Goal: Information Seeking & Learning: Learn about a topic

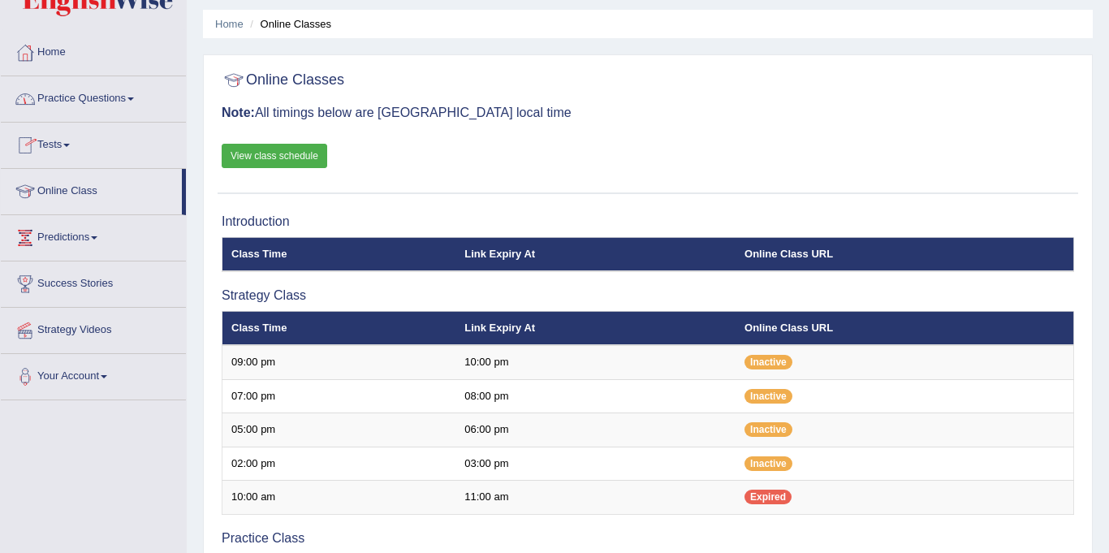
click at [104, 97] on link "Practice Questions" at bounding box center [93, 96] width 185 height 41
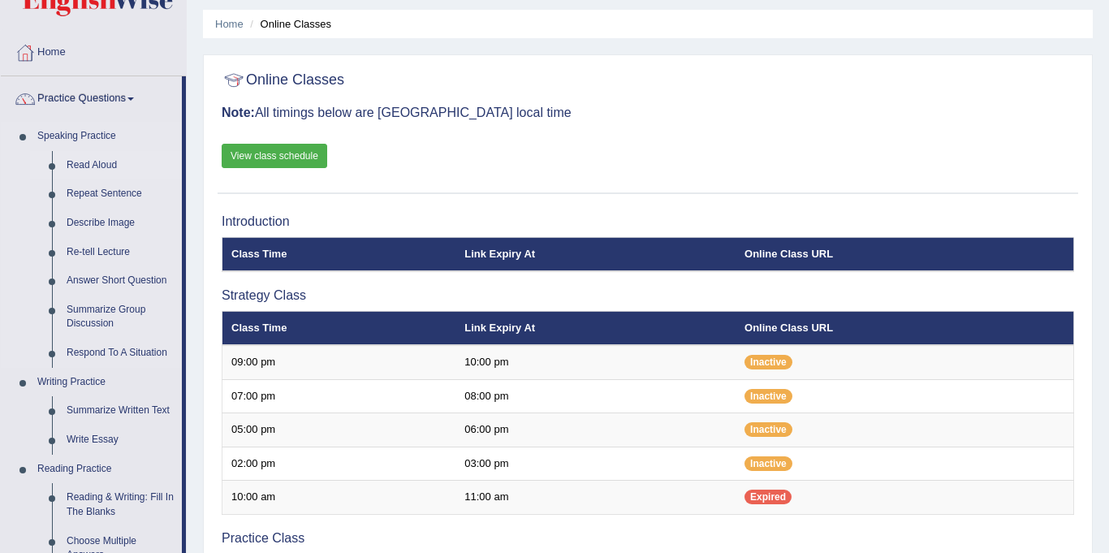
click at [115, 166] on link "Read Aloud" at bounding box center [120, 165] width 123 height 29
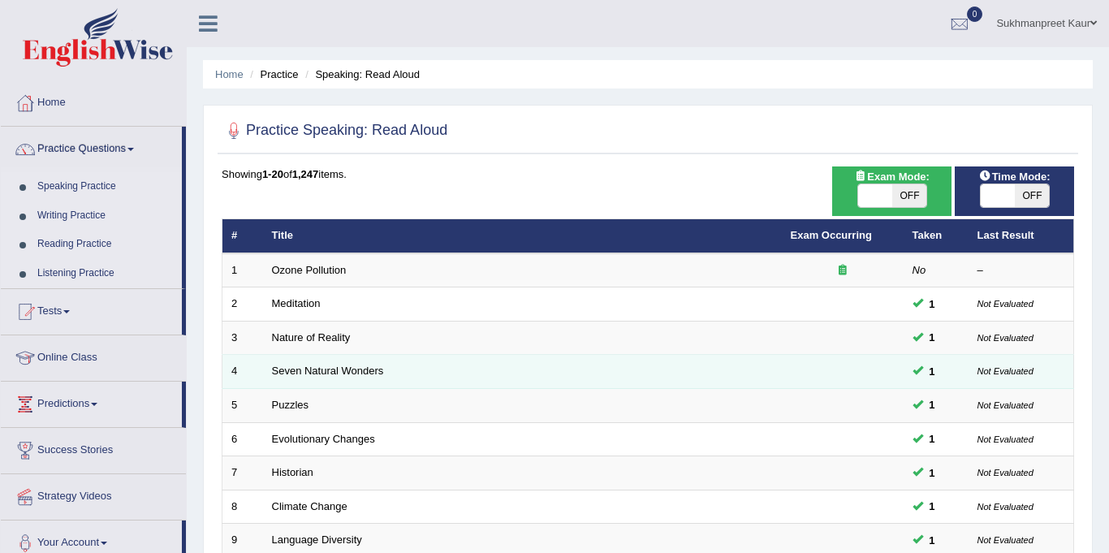
scroll to position [2, 0]
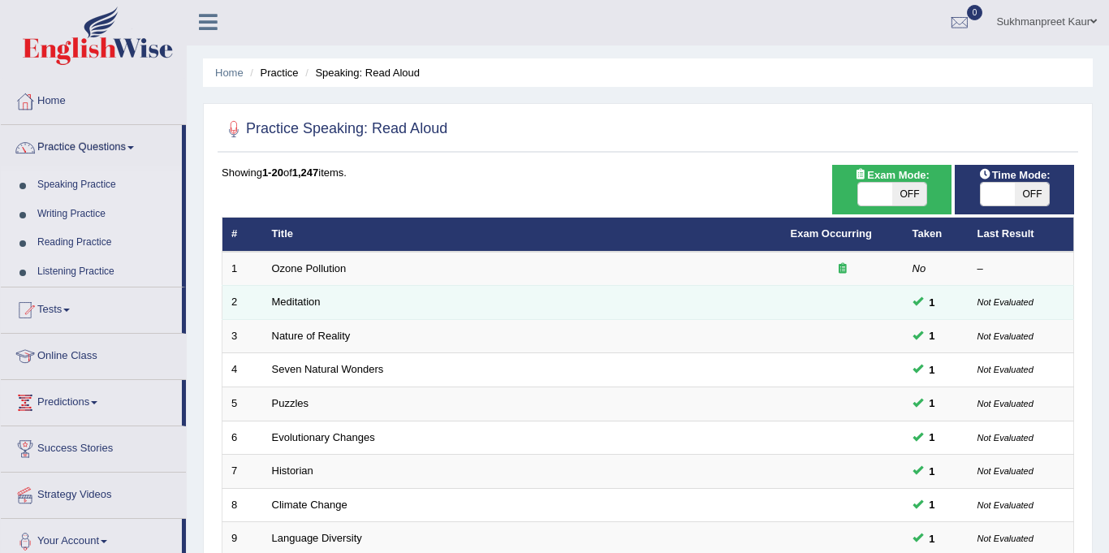
click at [899, 300] on td at bounding box center [843, 303] width 122 height 34
click at [936, 304] on span "1" at bounding box center [932, 302] width 19 height 17
click at [969, 300] on td "Not Evaluated" at bounding box center [1022, 303] width 106 height 34
click at [887, 300] on td at bounding box center [843, 303] width 122 height 34
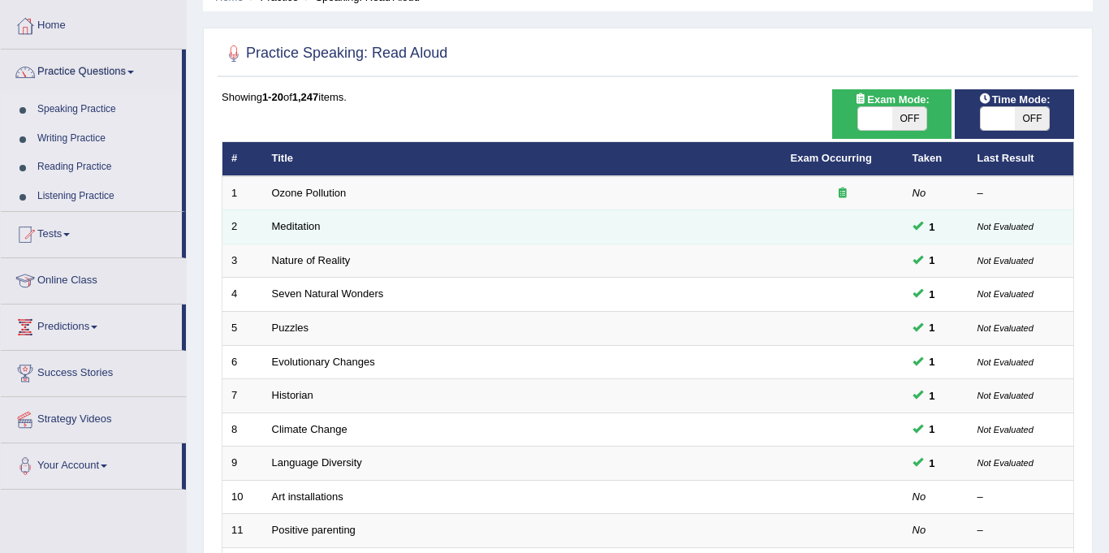
scroll to position [78, 0]
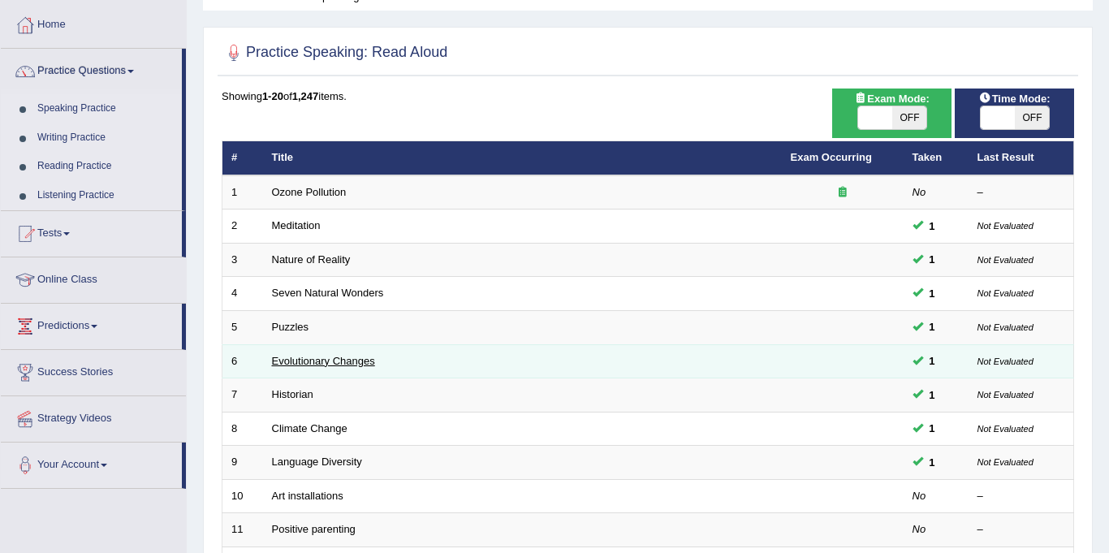
click at [362, 355] on link "Evolutionary Changes" at bounding box center [323, 361] width 103 height 12
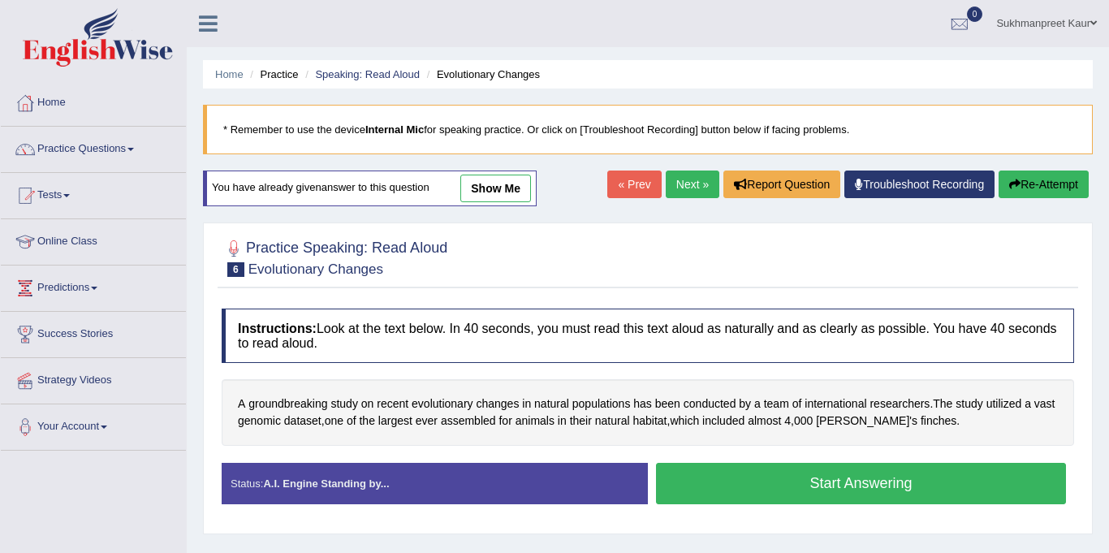
scroll to position [1, 0]
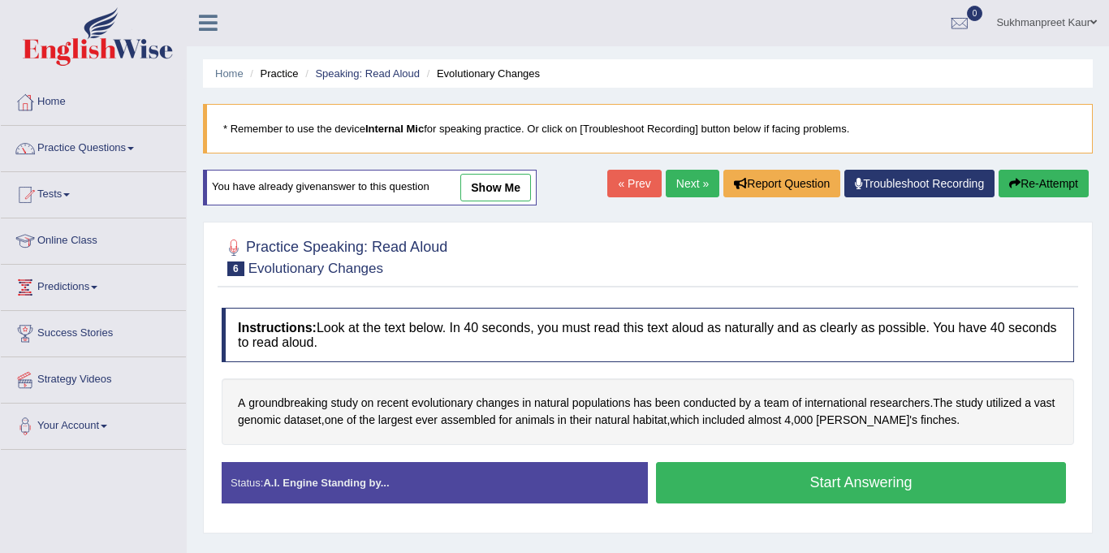
click at [488, 185] on link "show me" at bounding box center [495, 188] width 71 height 28
click at [488, 185] on div "Home Practice Speaking: Read Aloud Evolutionary Changes * Remember to use the d…" at bounding box center [648, 405] width 922 height 812
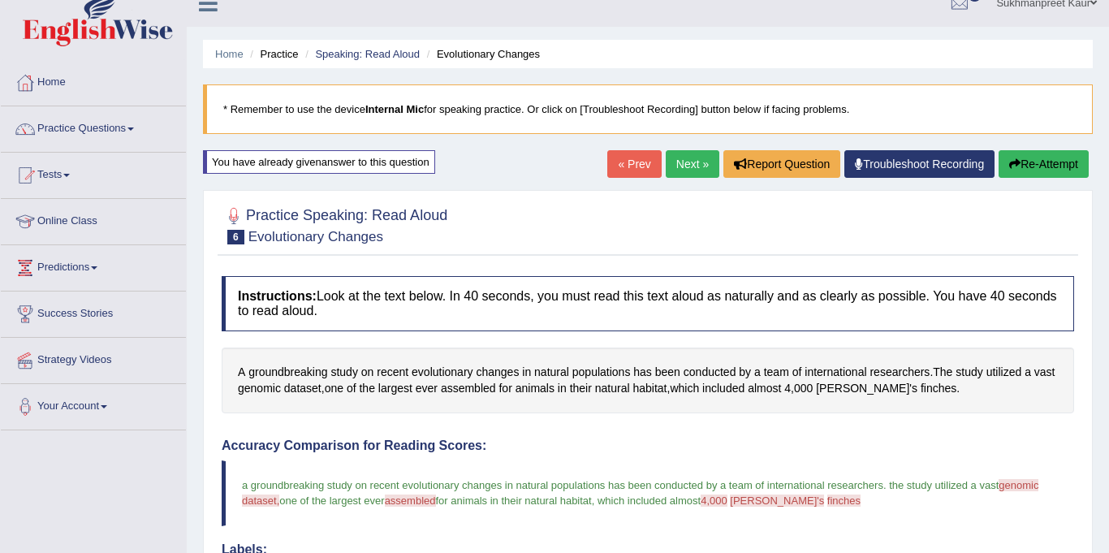
scroll to position [25, 0]
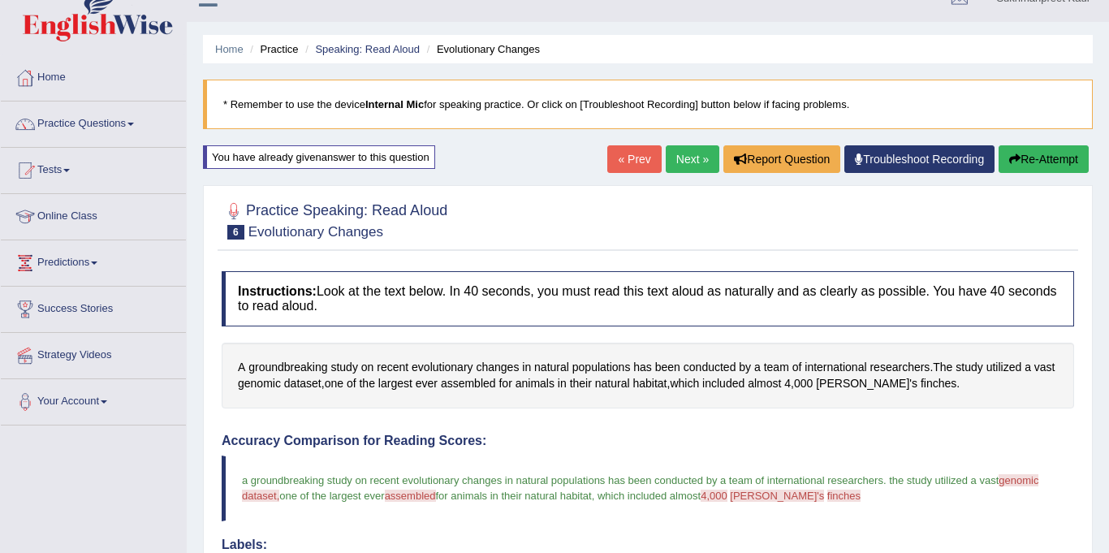
click at [1037, 157] on button "Re-Attempt" at bounding box center [1044, 159] width 90 height 28
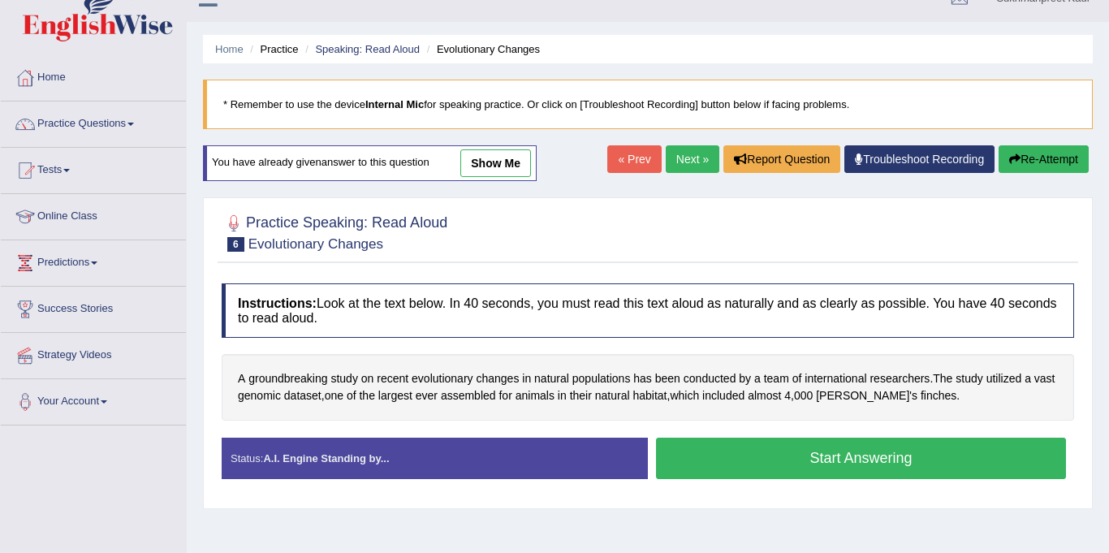
scroll to position [25, 0]
click at [860, 460] on button "Start Answering" at bounding box center [861, 458] width 410 height 41
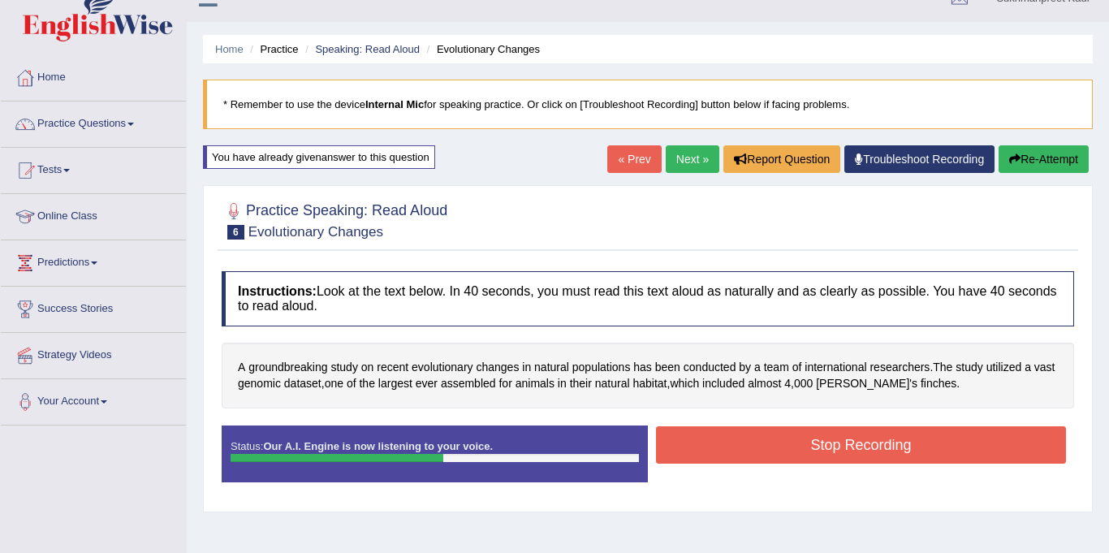
click at [860, 460] on button "Stop Recording" at bounding box center [861, 444] width 410 height 37
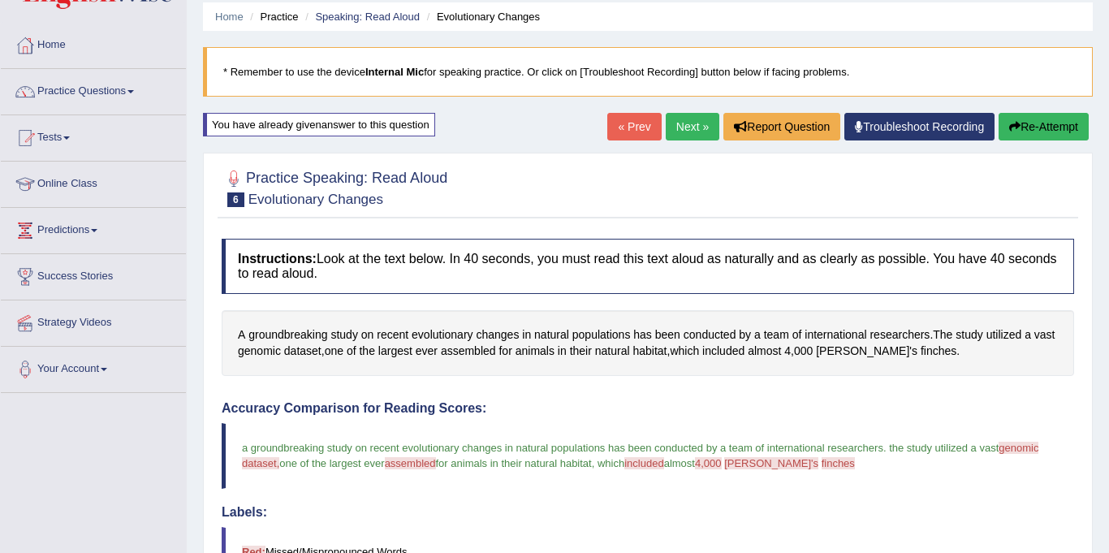
scroll to position [57, 0]
click at [130, 92] on link "Practice Questions" at bounding box center [93, 90] width 185 height 41
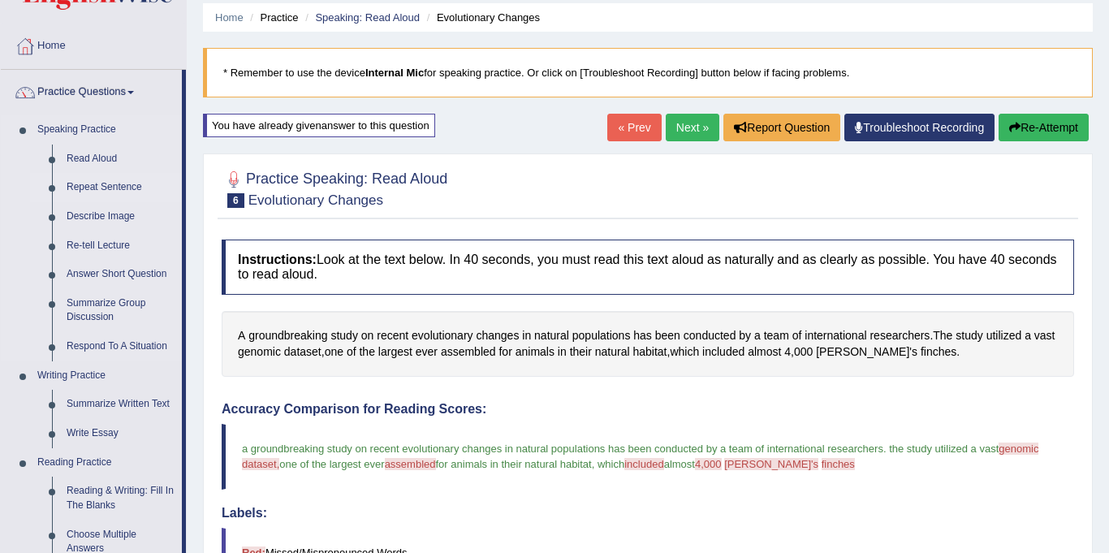
click at [117, 185] on link "Repeat Sentence" at bounding box center [120, 187] width 123 height 29
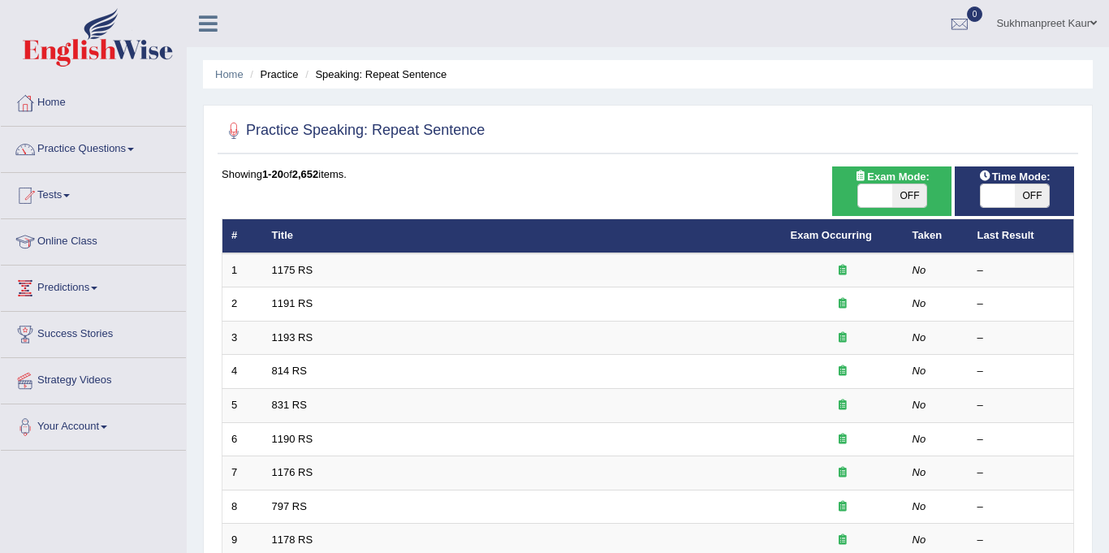
click at [133, 146] on link "Practice Questions" at bounding box center [93, 147] width 185 height 41
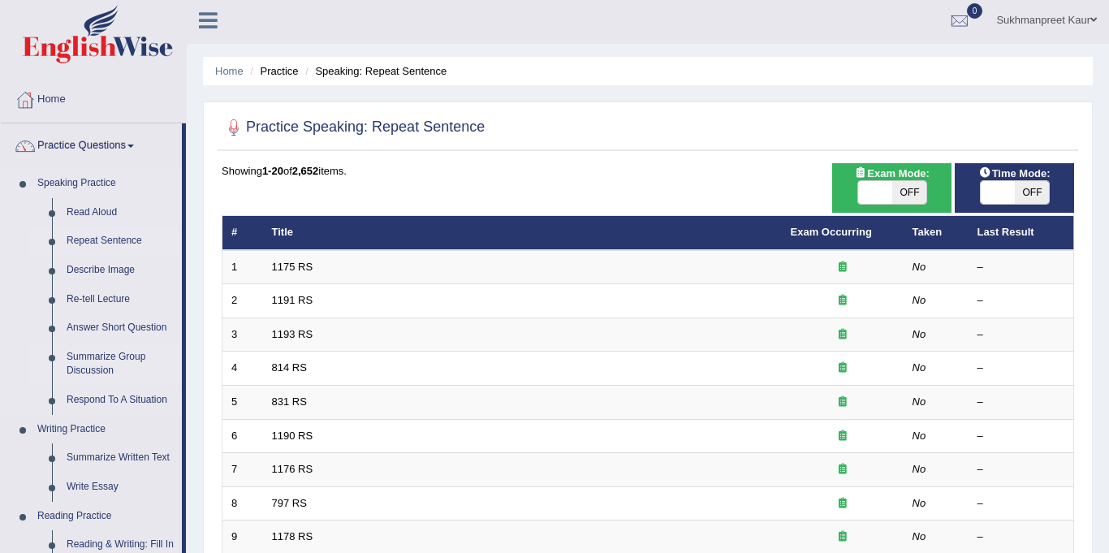
scroll to position [9, 0]
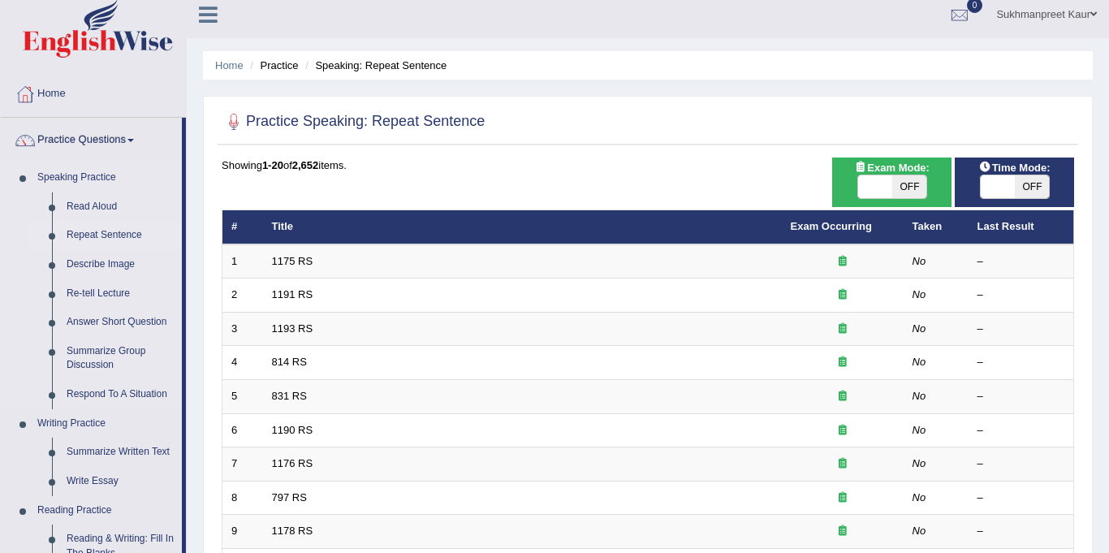
click at [129, 233] on link "Repeat Sentence" at bounding box center [120, 235] width 123 height 29
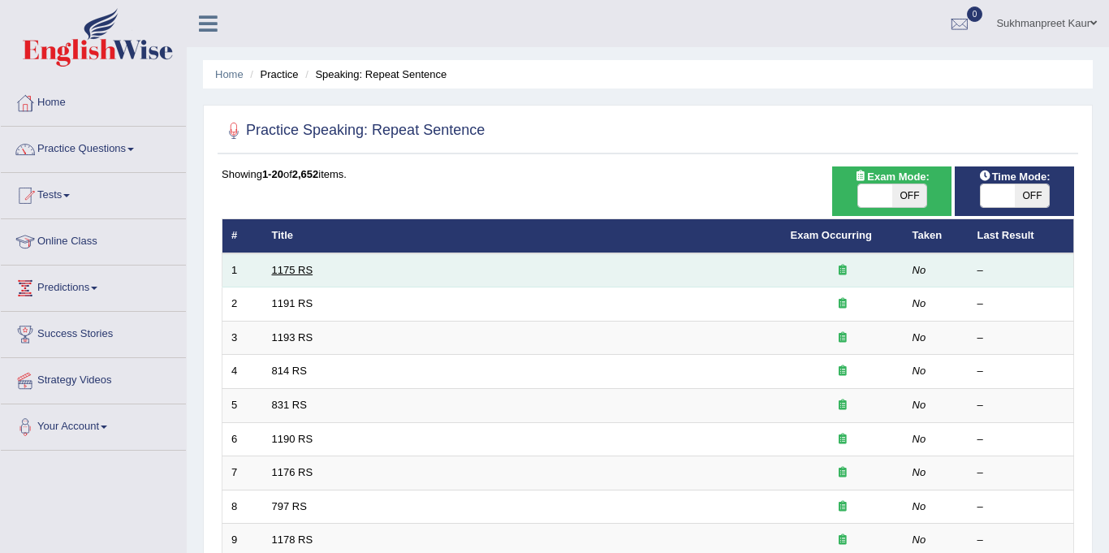
click at [287, 270] on link "1175 RS" at bounding box center [292, 270] width 41 height 12
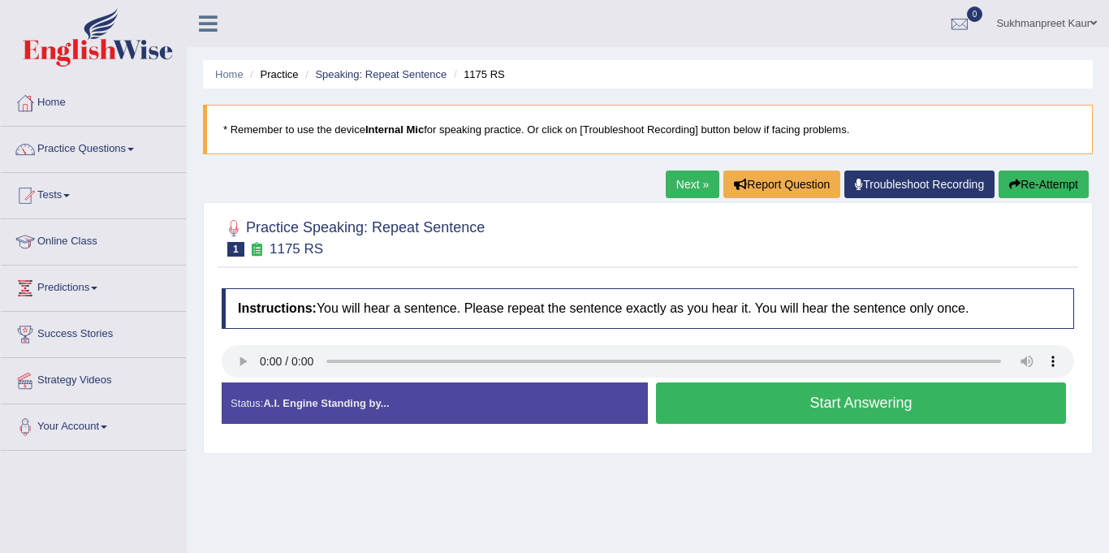
click at [636, 257] on div at bounding box center [648, 237] width 853 height 50
click at [706, 408] on button "Start Answering" at bounding box center [861, 402] width 410 height 41
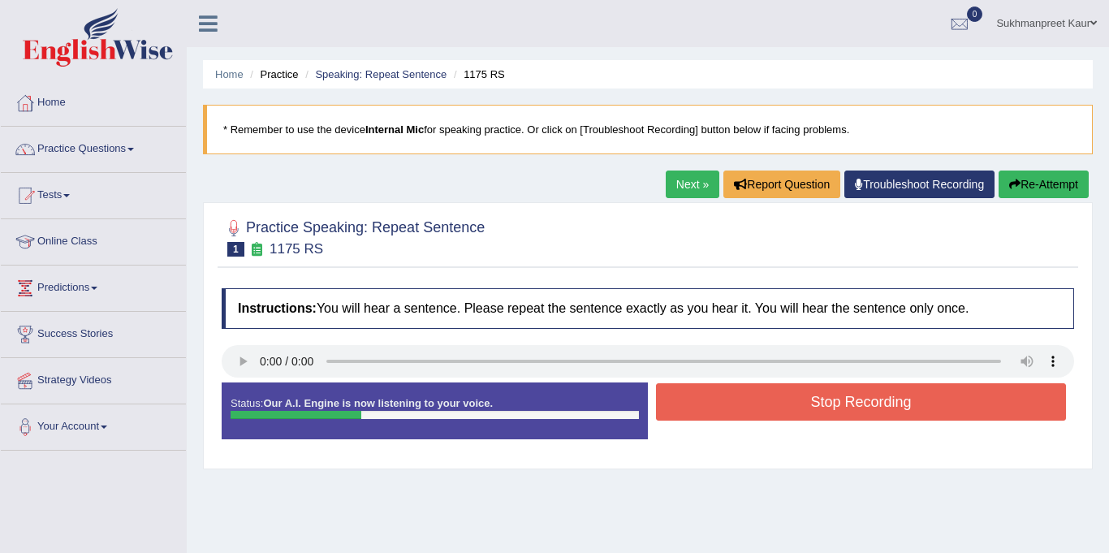
click at [706, 408] on button "Stop Recording" at bounding box center [861, 401] width 410 height 37
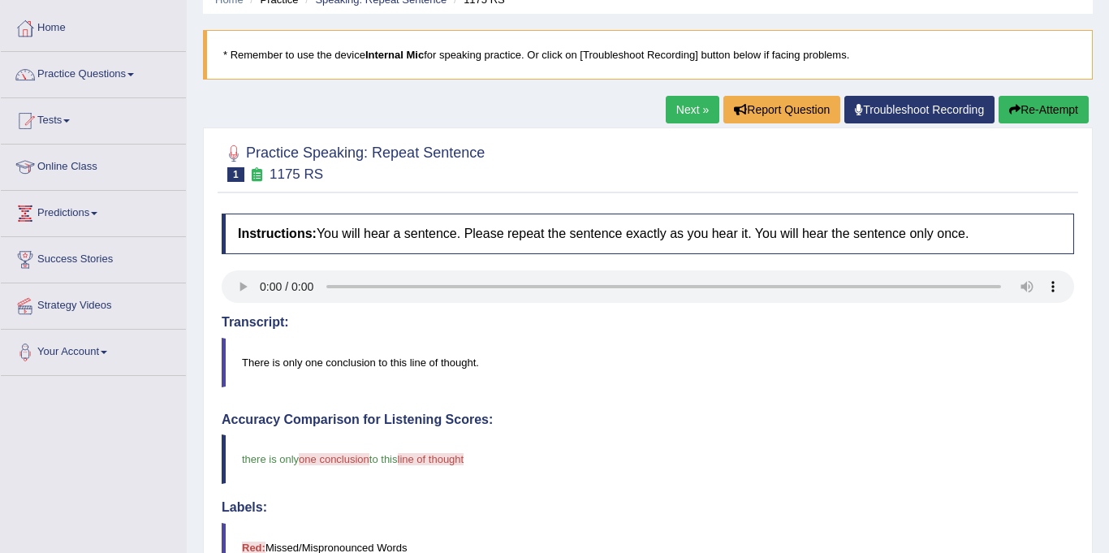
scroll to position [71, 0]
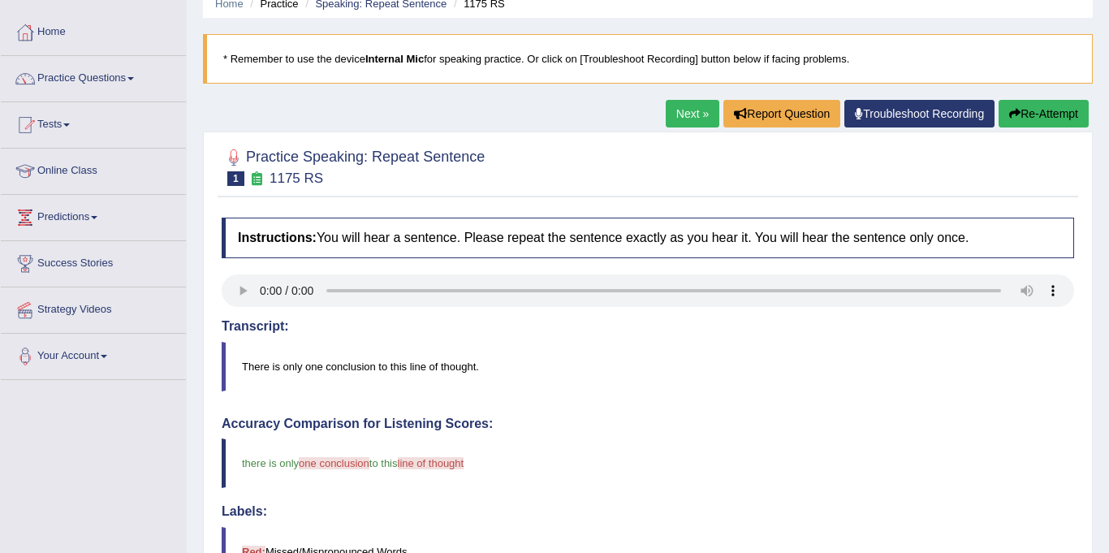
click at [693, 113] on link "Next »" at bounding box center [693, 114] width 54 height 28
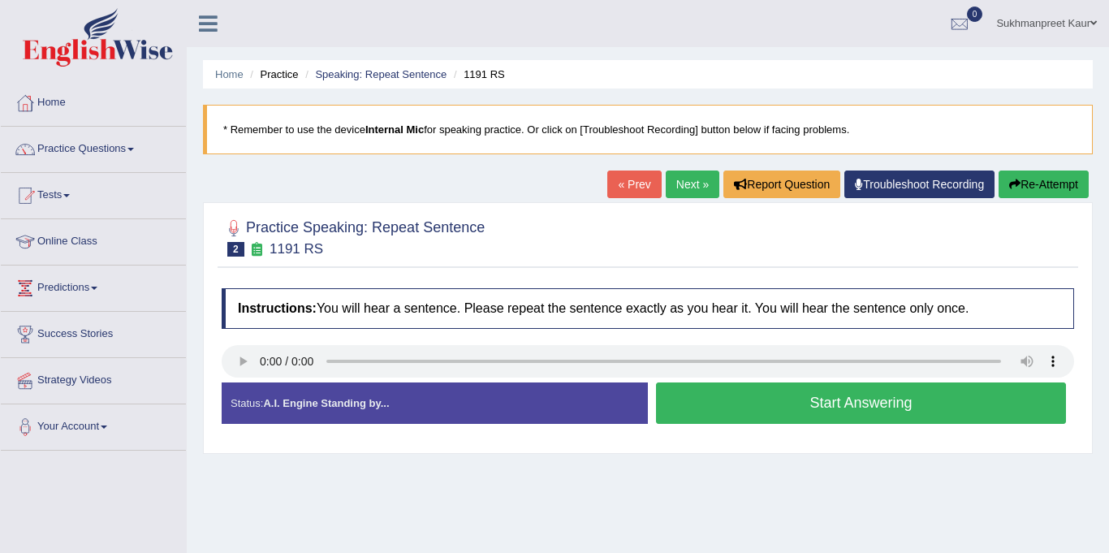
click at [761, 396] on button "Start Answering" at bounding box center [861, 402] width 410 height 41
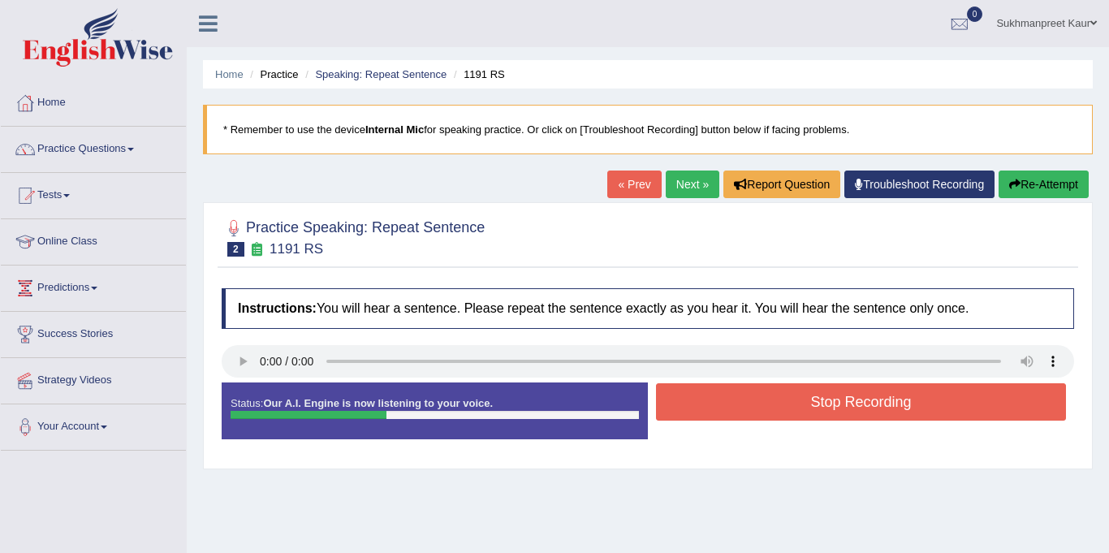
click at [761, 396] on button "Stop Recording" at bounding box center [861, 401] width 410 height 37
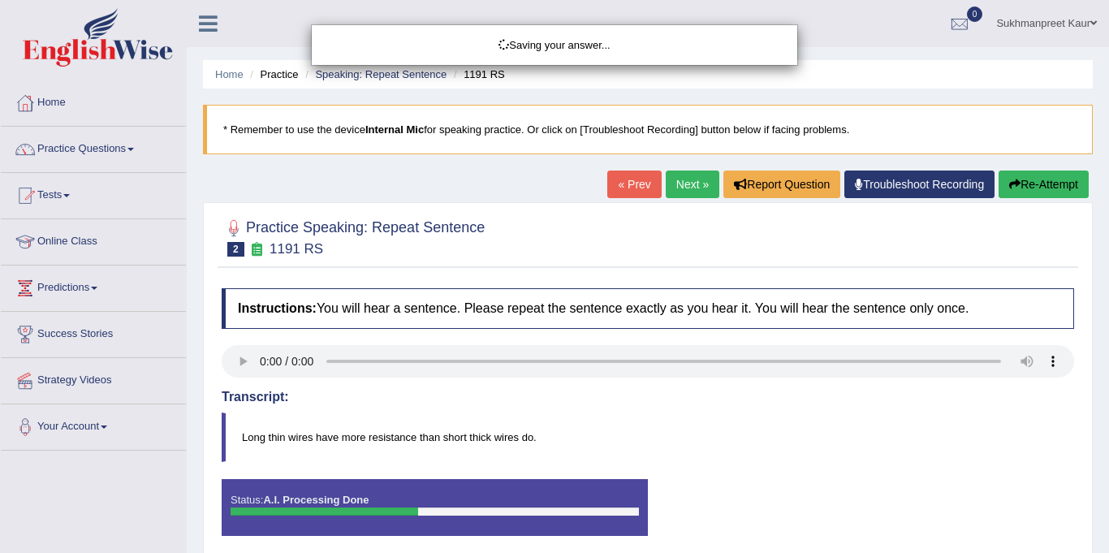
click at [761, 396] on div "Saving your answer..." at bounding box center [554, 276] width 1109 height 553
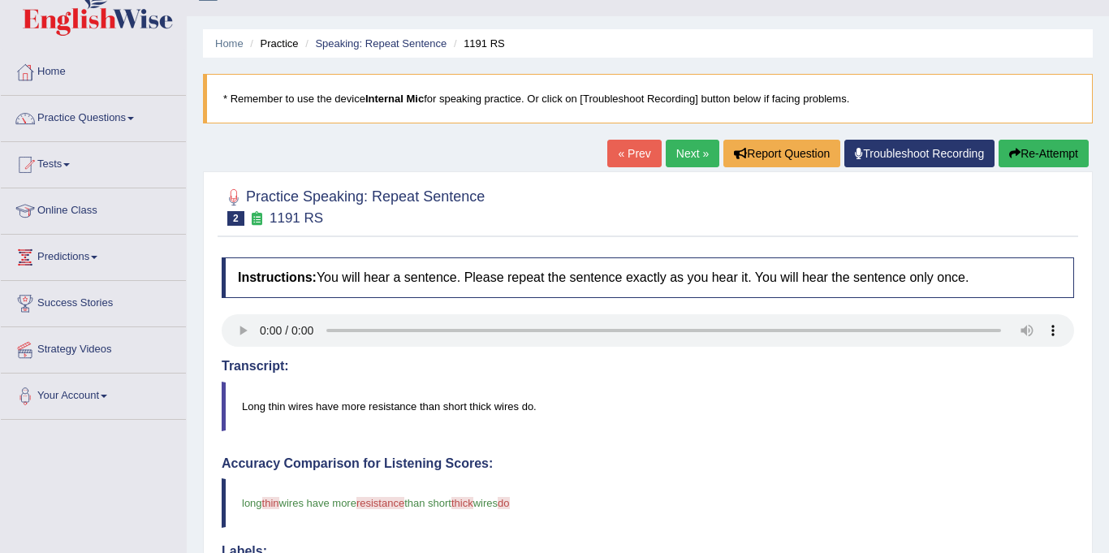
scroll to position [2, 0]
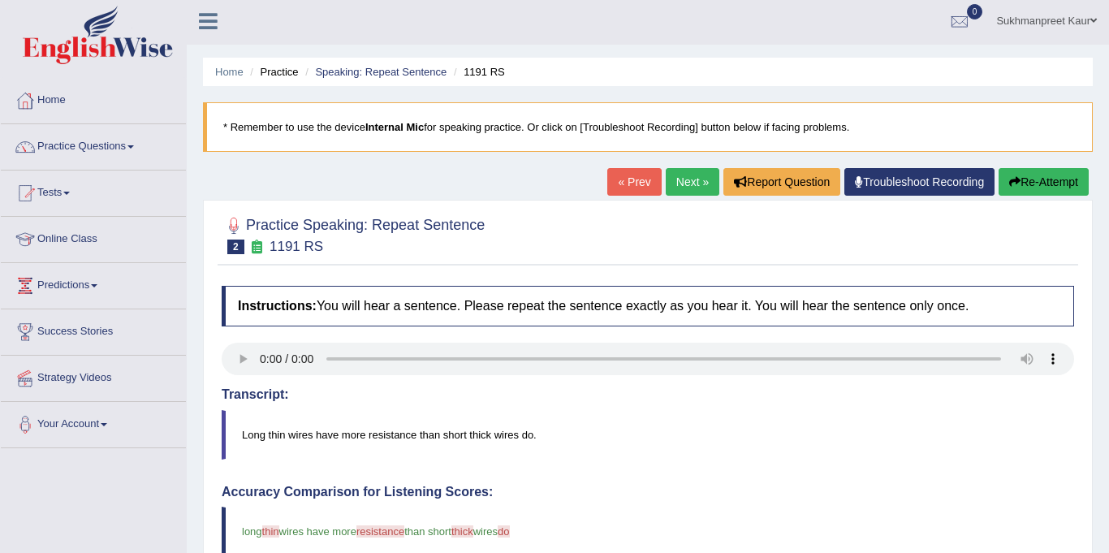
click at [136, 144] on link "Practice Questions" at bounding box center [93, 144] width 185 height 41
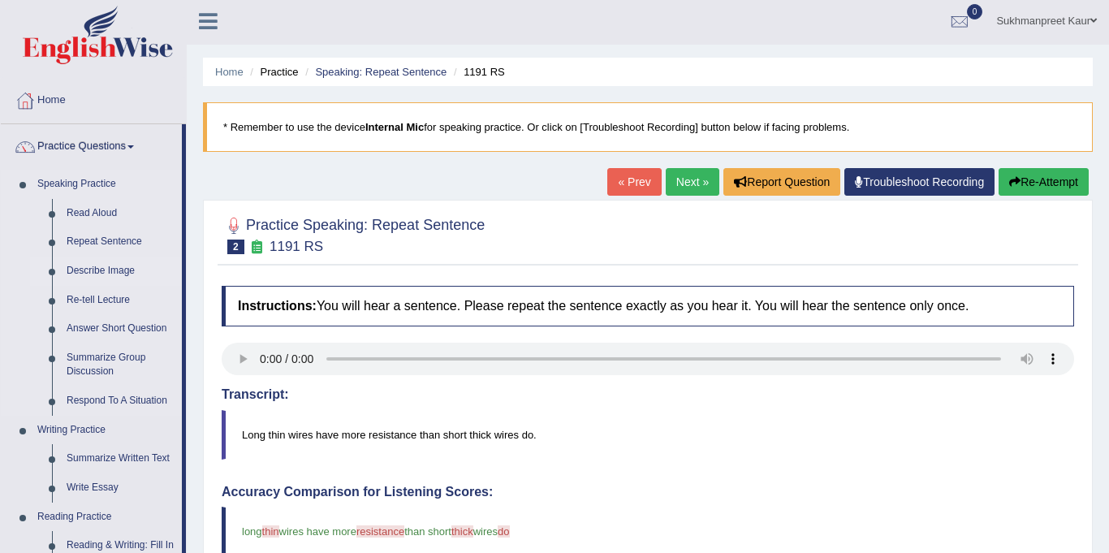
click at [115, 270] on link "Describe Image" at bounding box center [120, 271] width 123 height 29
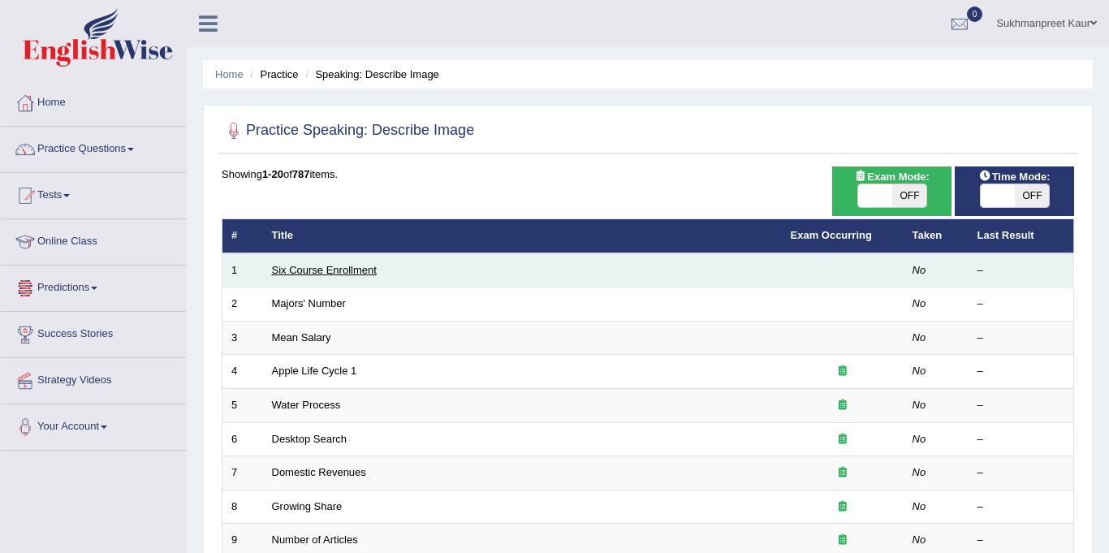
click at [347, 268] on link "Six Course Enrollment" at bounding box center [324, 270] width 105 height 12
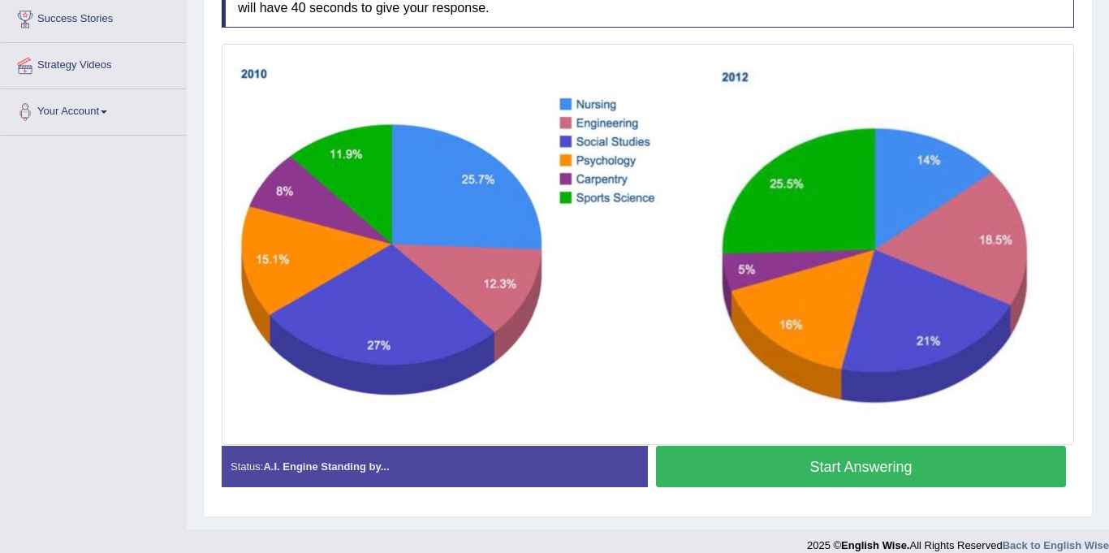
scroll to position [314, 0]
